Goal: Check status: Check status

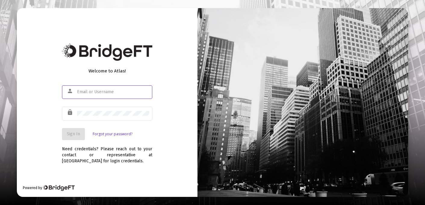
type input "[EMAIL_ADDRESS][DOMAIN_NAME]"
click at [72, 135] on span "Sign In" at bounding box center [73, 134] width 13 height 5
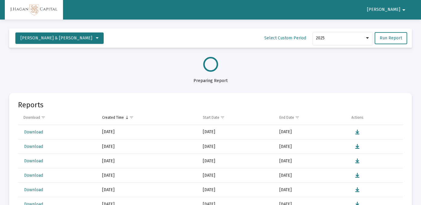
select select "View all"
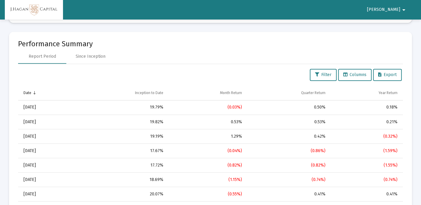
scroll to position [602, 0]
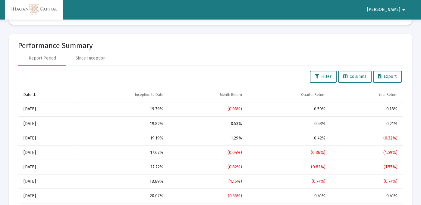
drag, startPoint x: 415, startPoint y: 14, endPoint x: 411, endPoint y: 1, distance: 14.2
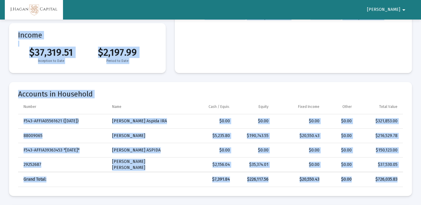
scroll to position [0, 0]
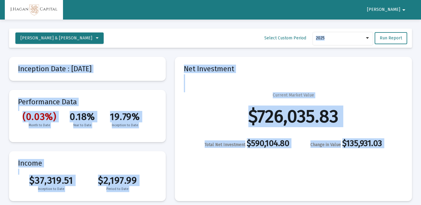
click at [275, 66] on mat-card-title "Net Investment" at bounding box center [293, 69] width 219 height 6
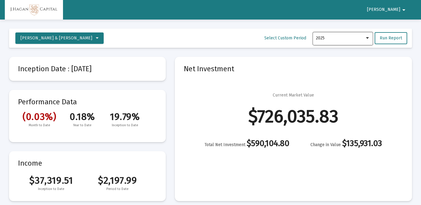
click at [369, 39] on div at bounding box center [366, 38] width 5 height 5
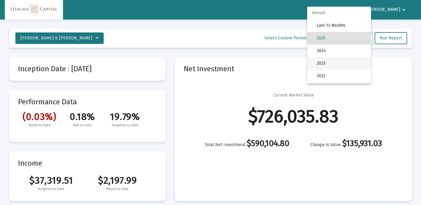
click at [357, 63] on span "2023" at bounding box center [340, 63] width 49 height 13
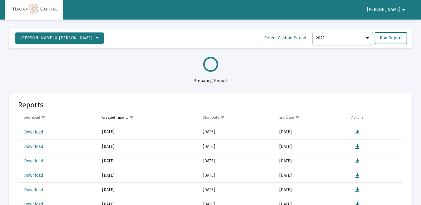
select select "View all"
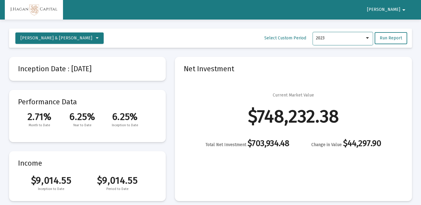
click at [367, 37] on div at bounding box center [366, 38] width 5 height 5
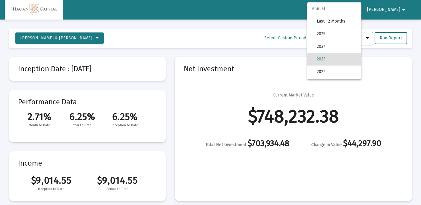
scroll to position [21, 0]
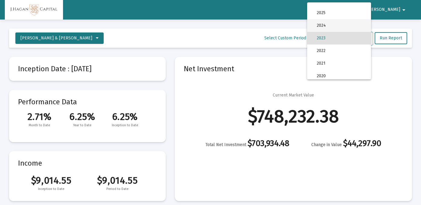
click at [354, 25] on span "2024" at bounding box center [340, 25] width 49 height 13
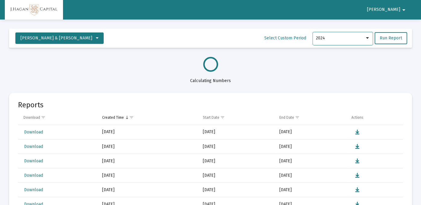
select select "View 1 year"
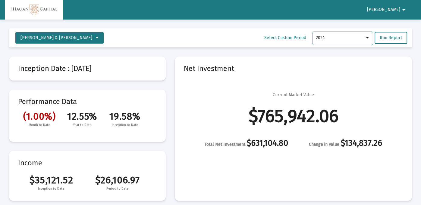
scroll to position [0, 0]
click at [366, 38] on div at bounding box center [367, 38] width 3 height 2
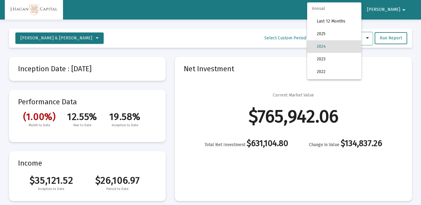
scroll to position [8, 0]
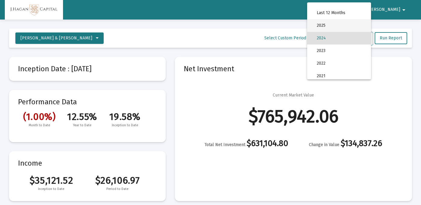
click at [356, 25] on span "2025" at bounding box center [340, 25] width 49 height 13
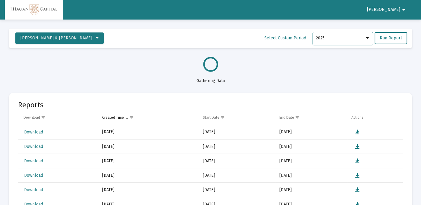
select select "View all"
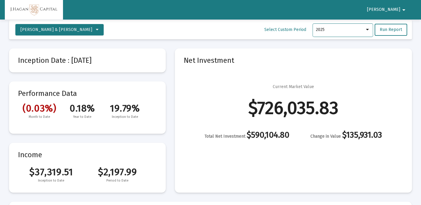
scroll to position [0, 0]
